Goal: Entertainment & Leisure: Consume media (video, audio)

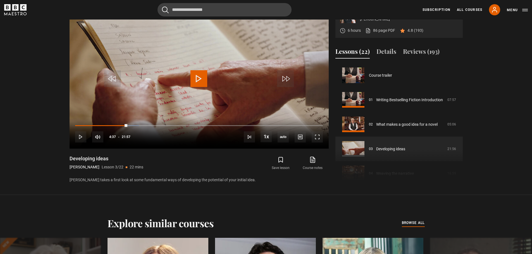
scroll to position [49, 0]
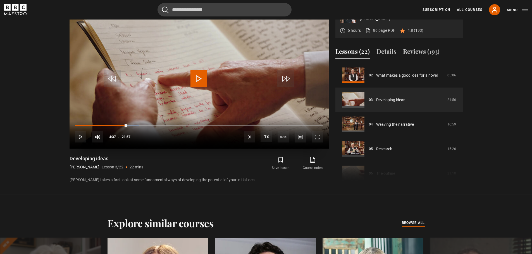
click at [200, 79] on span "Video Player" at bounding box center [199, 78] width 17 height 17
click at [80, 126] on div "Loaded : 26.20% 00:26 04:46" at bounding box center [199, 126] width 248 height 2
click at [317, 139] on span "Video Player" at bounding box center [317, 137] width 11 height 11
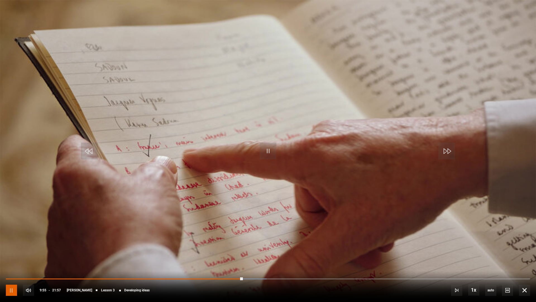
click at [13, 254] on span "Video Player" at bounding box center [11, 289] width 11 height 11
click at [12, 254] on span "Video Player" at bounding box center [11, 289] width 11 height 11
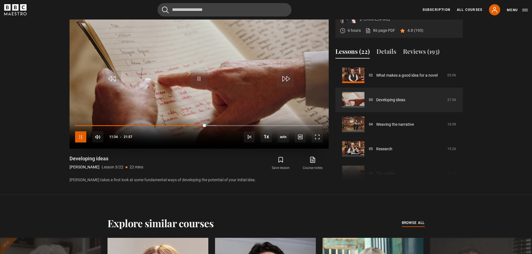
click at [84, 142] on span "Video Player" at bounding box center [80, 137] width 11 height 11
click at [81, 139] on span "Video Player" at bounding box center [80, 137] width 11 height 11
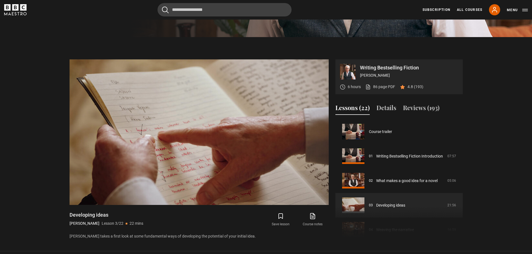
scroll to position [223, 0]
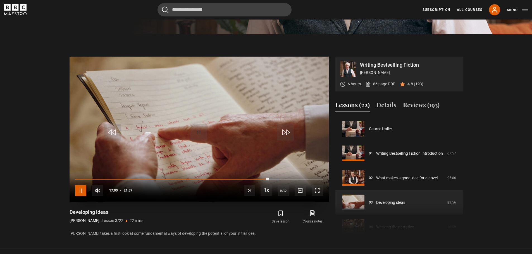
click at [82, 192] on span "Video Player" at bounding box center [80, 190] width 11 height 11
click at [79, 190] on span "Video Player" at bounding box center [80, 190] width 11 height 11
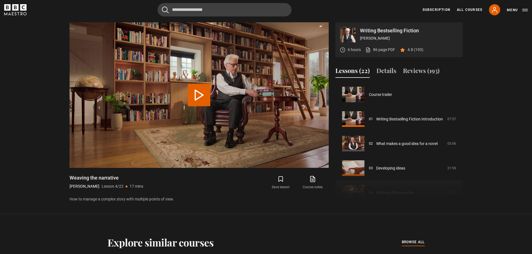
scroll to position [74, 0]
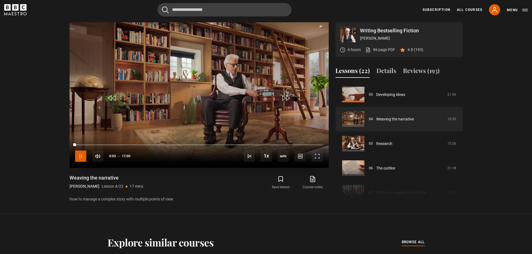
click at [82, 154] on span "Video Player" at bounding box center [80, 156] width 11 height 11
click at [79, 157] on span "Video Player" at bounding box center [80, 156] width 11 height 11
click at [78, 158] on span "Video Player" at bounding box center [80, 156] width 11 height 11
